Goal: Task Accomplishment & Management: Manage account settings

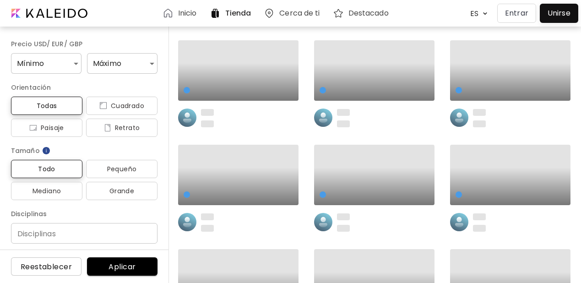
click at [516, 13] on p "Entrar" at bounding box center [516, 13] width 23 height 11
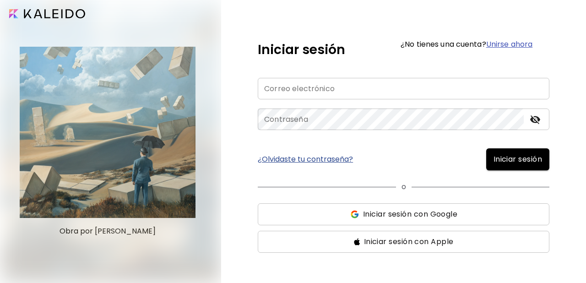
type input "**********"
click at [509, 157] on span "Iniciar sesión" at bounding box center [518, 159] width 49 height 11
